Goal: Task Accomplishment & Management: Use online tool/utility

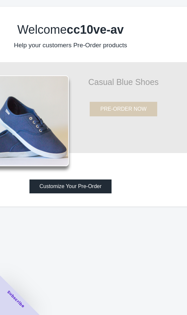
scroll to position [0, 102]
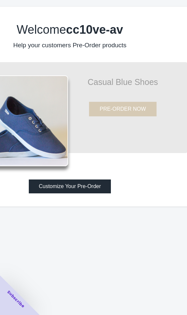
click at [70, 187] on button "Customize Your Pre-Order" at bounding box center [70, 187] width 82 height 14
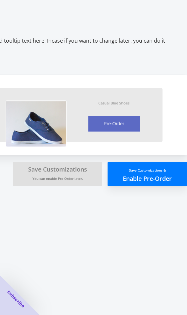
scroll to position [0, 147]
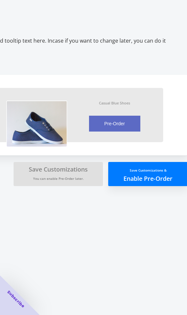
click at [106, 126] on button "Pre-Order" at bounding box center [114, 124] width 51 height 16
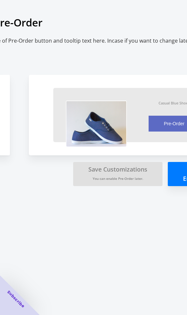
scroll to position [0, 86]
click at [101, 125] on img at bounding box center [97, 124] width 61 height 47
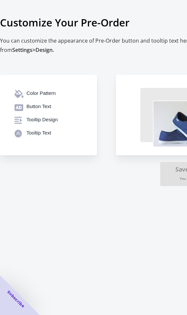
scroll to position [0, 0]
click at [47, 96] on div "Color Pattern" at bounding box center [54, 93] width 56 height 7
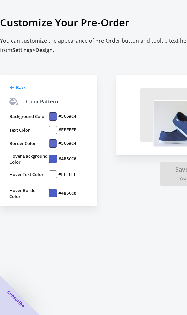
click at [151, 191] on div "Back Color Pattern Background Color #5C6AC4 Text Color #FFFFFF Border Color #5C…" at bounding box center [163, 127] width 341 height 158
click at [22, 88] on span "Back" at bounding box center [21, 87] width 10 height 6
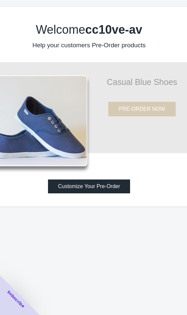
scroll to position [0, 82]
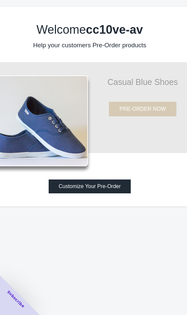
click at [123, 185] on button "Customize Your Pre-Order" at bounding box center [90, 187] width 82 height 14
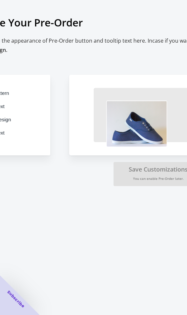
scroll to position [0, 47]
click at [157, 125] on img at bounding box center [136, 124] width 61 height 47
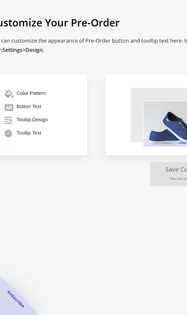
scroll to position [0, 8]
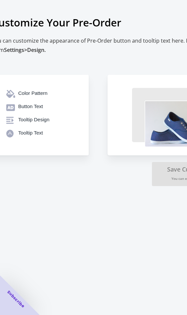
click at [23, 92] on div "Color Pattern" at bounding box center [46, 93] width 56 height 7
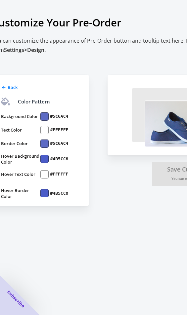
click at [44, 118] on div at bounding box center [44, 116] width 8 height 8
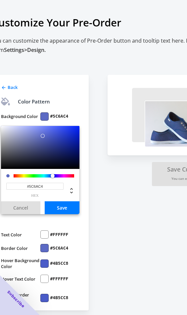
click at [34, 95] on div "Back Color Pattern Background Color #5C6AC4 #5C6AC4 hex Cancel Save Text Color …" at bounding box center [40, 193] width 97 height 236
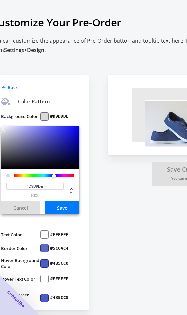
click at [2, 130] on div at bounding box center [3, 131] width 4 height 4
click at [6, 141] on div at bounding box center [6, 141] width 4 height 4
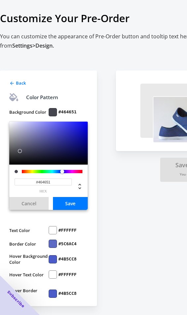
scroll to position [5, 0]
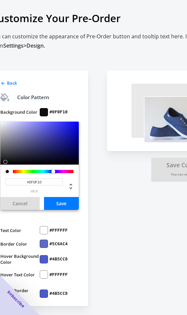
type input "#101012"
click at [58, 208] on button "Save" at bounding box center [61, 203] width 35 height 13
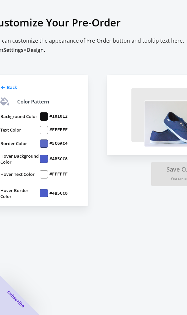
click at [44, 132] on div at bounding box center [44, 130] width 8 height 8
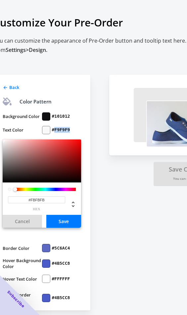
scroll to position [0, 0]
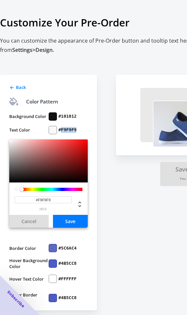
type input "#F7F7F7"
click at [64, 222] on button "Save" at bounding box center [70, 221] width 35 height 13
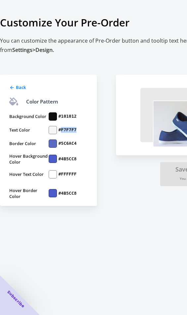
click at [55, 144] on div at bounding box center [53, 144] width 8 height 8
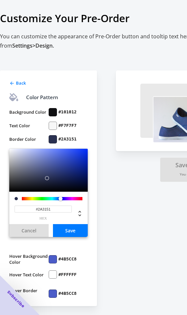
scroll to position [13, 0]
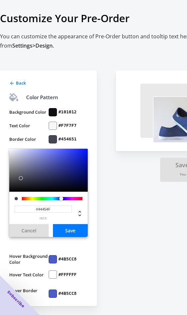
type input "#454651"
click at [29, 135] on label "Border Color" at bounding box center [28, 139] width 39 height 8
click at [27, 126] on div "Background Color #101012 Text Color #F7F7F7 Border Color #454651 #454651 hex Ca…" at bounding box center [48, 201] width 78 height 197
click at [61, 224] on button "Save" at bounding box center [70, 230] width 35 height 13
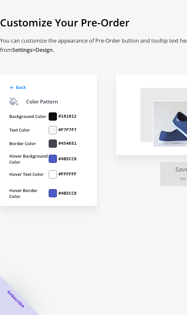
click at [52, 159] on div at bounding box center [53, 159] width 8 height 8
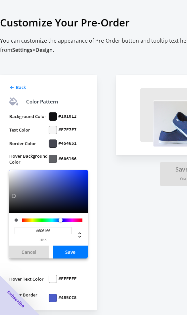
click at [13, 196] on div at bounding box center [14, 196] width 4 height 4
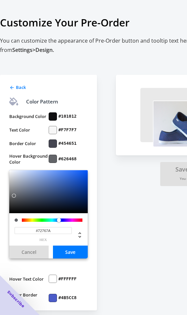
scroll to position [1, 0]
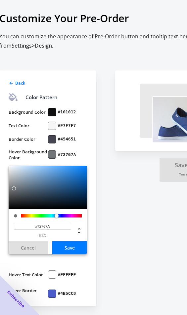
type input "#707478"
click at [28, 140] on label "Border Color" at bounding box center [28, 139] width 39 height 8
click at [67, 249] on button "Save" at bounding box center [69, 248] width 35 height 13
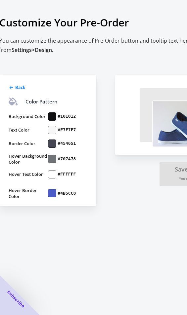
click at [52, 175] on div at bounding box center [52, 174] width 8 height 8
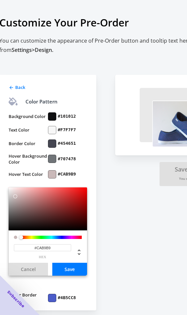
click at [16, 196] on div at bounding box center [15, 197] width 4 height 4
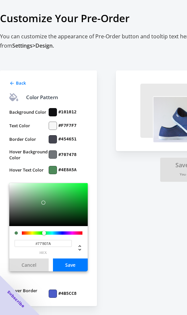
scroll to position [6, 0]
click at [45, 242] on input "#77'807A" at bounding box center [43, 243] width 57 height 7
click at [43, 242] on input "#77'807A" at bounding box center [43, 243] width 57 height 7
click at [53, 118] on div "Background Color #101012 Text Color #F7F7F7 Border Color #454651 Hover Backgrou…" at bounding box center [48, 201] width 78 height 197
type input "#4E8A5A"
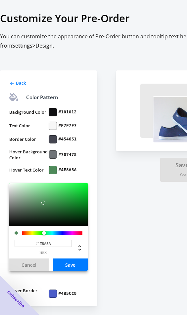
click at [51, 126] on div at bounding box center [53, 126] width 8 height 8
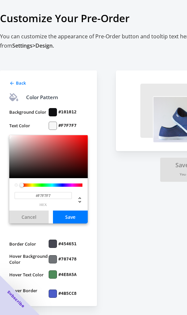
click at [52, 193] on input "#F7F7F7" at bounding box center [43, 195] width 57 height 7
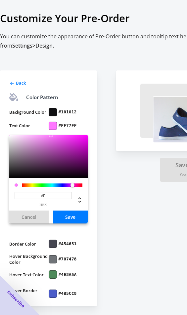
type input "#"
click at [42, 194] on input at bounding box center [43, 195] width 57 height 7
paste input "#77'807A"
type input "#77'807A"
click at [62, 212] on button "Save" at bounding box center [70, 217] width 35 height 13
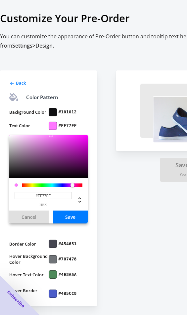
scroll to position [0, 0]
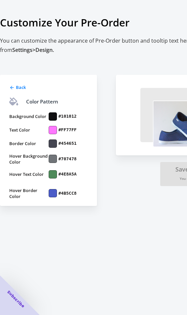
click at [52, 131] on div at bounding box center [53, 130] width 8 height 8
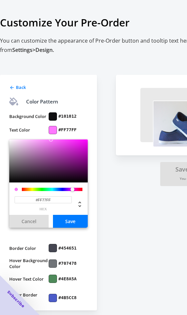
click at [52, 277] on div at bounding box center [53, 279] width 8 height 8
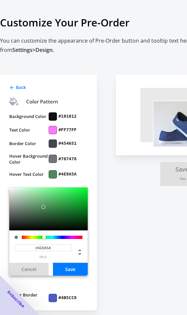
click at [39, 247] on input "#4E8A5A" at bounding box center [43, 248] width 57 height 7
click at [38, 248] on input "#4E8A5A" at bounding box center [43, 248] width 57 height 7
click at [47, 248] on input "#4E8A5A" at bounding box center [43, 248] width 57 height 7
click at [45, 249] on input "#4E8A5A" at bounding box center [43, 248] width 57 height 7
click at [21, 154] on label "Hover Background Color" at bounding box center [28, 159] width 39 height 12
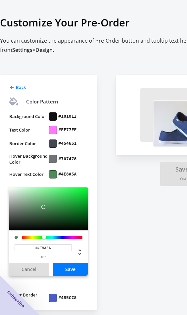
click at [66, 270] on button "Save" at bounding box center [70, 269] width 35 height 13
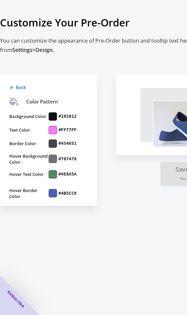
click at [53, 132] on div at bounding box center [53, 130] width 8 height 8
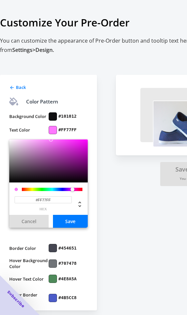
click at [48, 199] on input "#FF77FF" at bounding box center [43, 200] width 57 height 7
click at [44, 201] on input "#FF77FF" at bounding box center [43, 200] width 57 height 7
click at [43, 202] on input at bounding box center [43, 200] width 57 height 7
paste input "#4E8A5A"
type input "#4E8A5A"
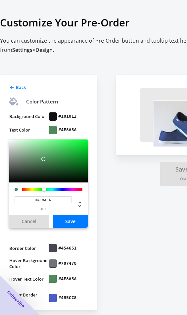
click at [59, 222] on button "Save" at bounding box center [70, 221] width 35 height 13
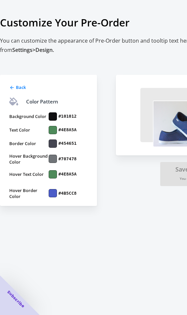
click at [52, 196] on div at bounding box center [53, 193] width 8 height 8
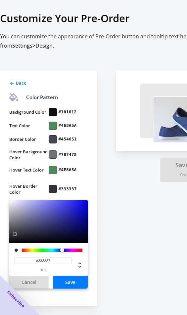
scroll to position [12, 0]
click at [14, 238] on div at bounding box center [13, 240] width 4 height 4
click at [14, 218] on div at bounding box center [14, 220] width 4 height 4
type input "#7B7B84"
click at [70, 278] on button "Save" at bounding box center [70, 282] width 35 height 13
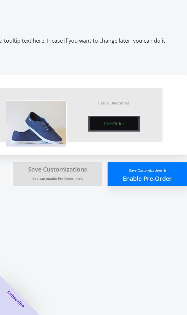
scroll to position [0, 147]
click at [131, 180] on button "Save Customizations & Enable Pre-Order" at bounding box center [147, 174] width 79 height 24
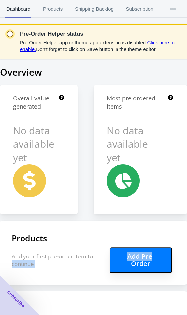
click at [157, 44] on link "Click here to enable." at bounding box center [97, 46] width 155 height 12
click at [129, 264] on button "Add Pre-Order" at bounding box center [141, 260] width 63 height 26
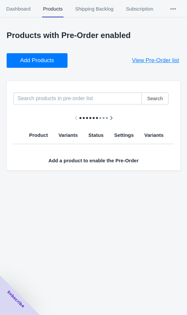
click at [24, 54] on button "Add Products" at bounding box center [37, 60] width 61 height 15
click at [27, 61] on span "Add Products" at bounding box center [37, 60] width 34 height 7
click at [36, 312] on div "Subscribe" at bounding box center [16, 300] width 48 height 48
